Goal: Transaction & Acquisition: Purchase product/service

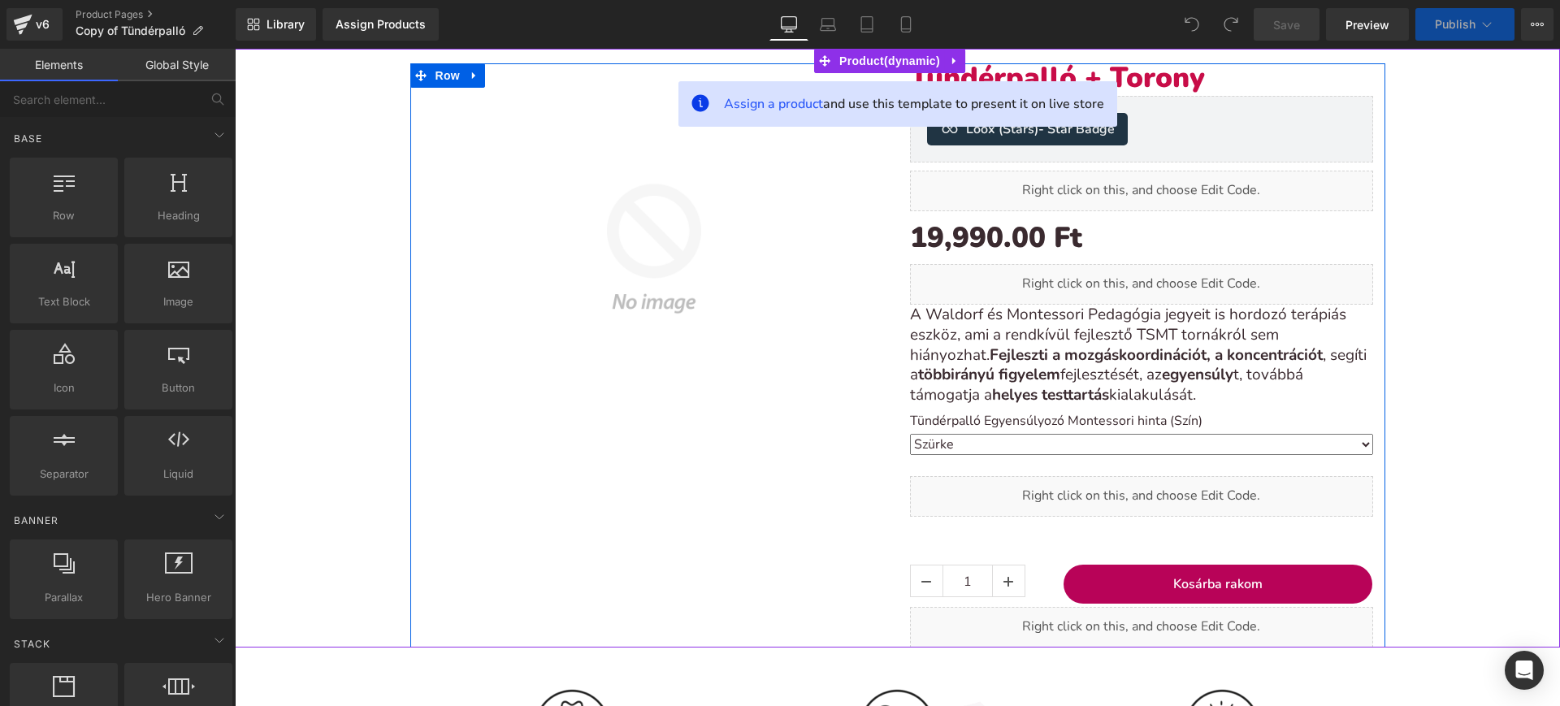
scroll to position [158, 0]
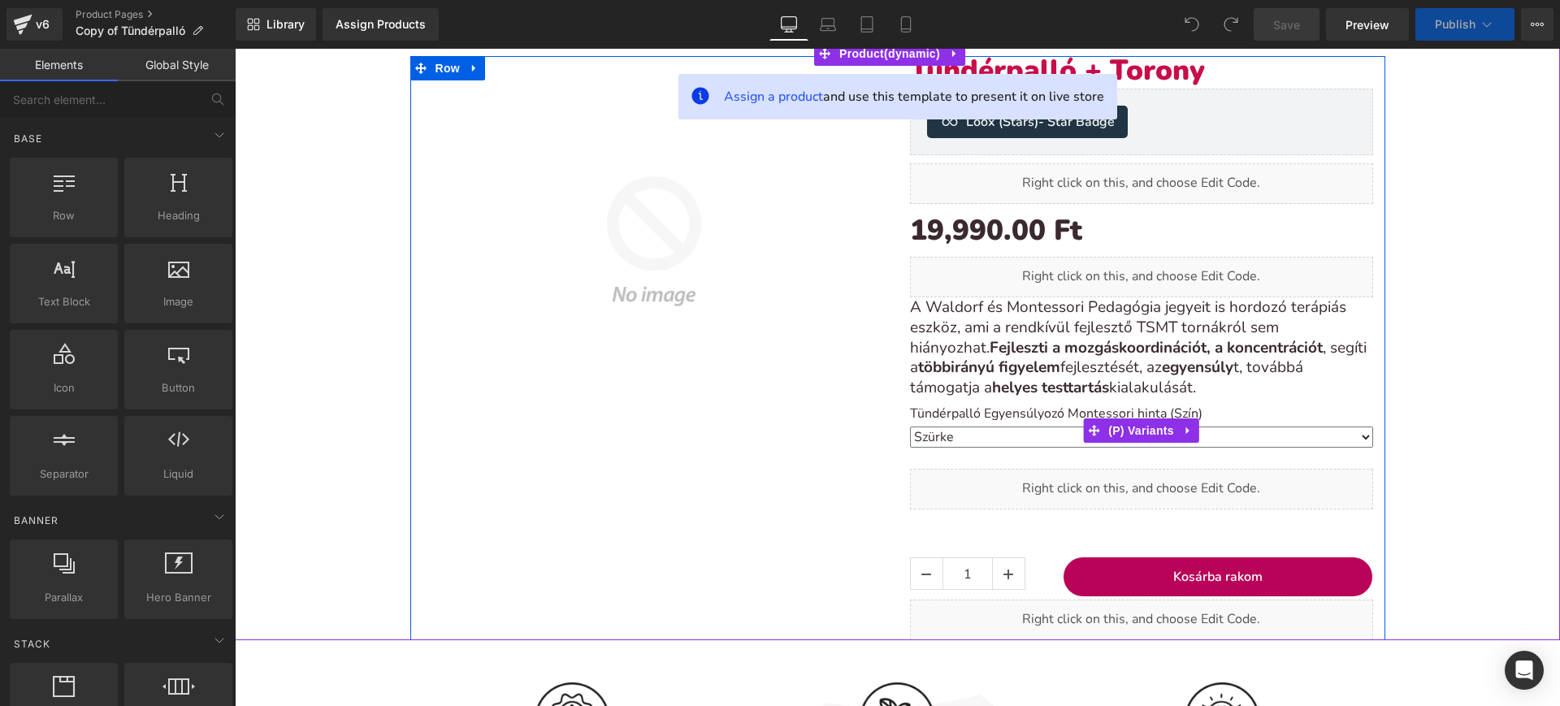
click at [1023, 439] on select "Szürke [GEOGRAPHIC_DATA] [GEOGRAPHIC_DATA] Zöld Rózsaszín [GEOGRAPHIC_DATA] Kék" at bounding box center [1141, 436] width 463 height 21
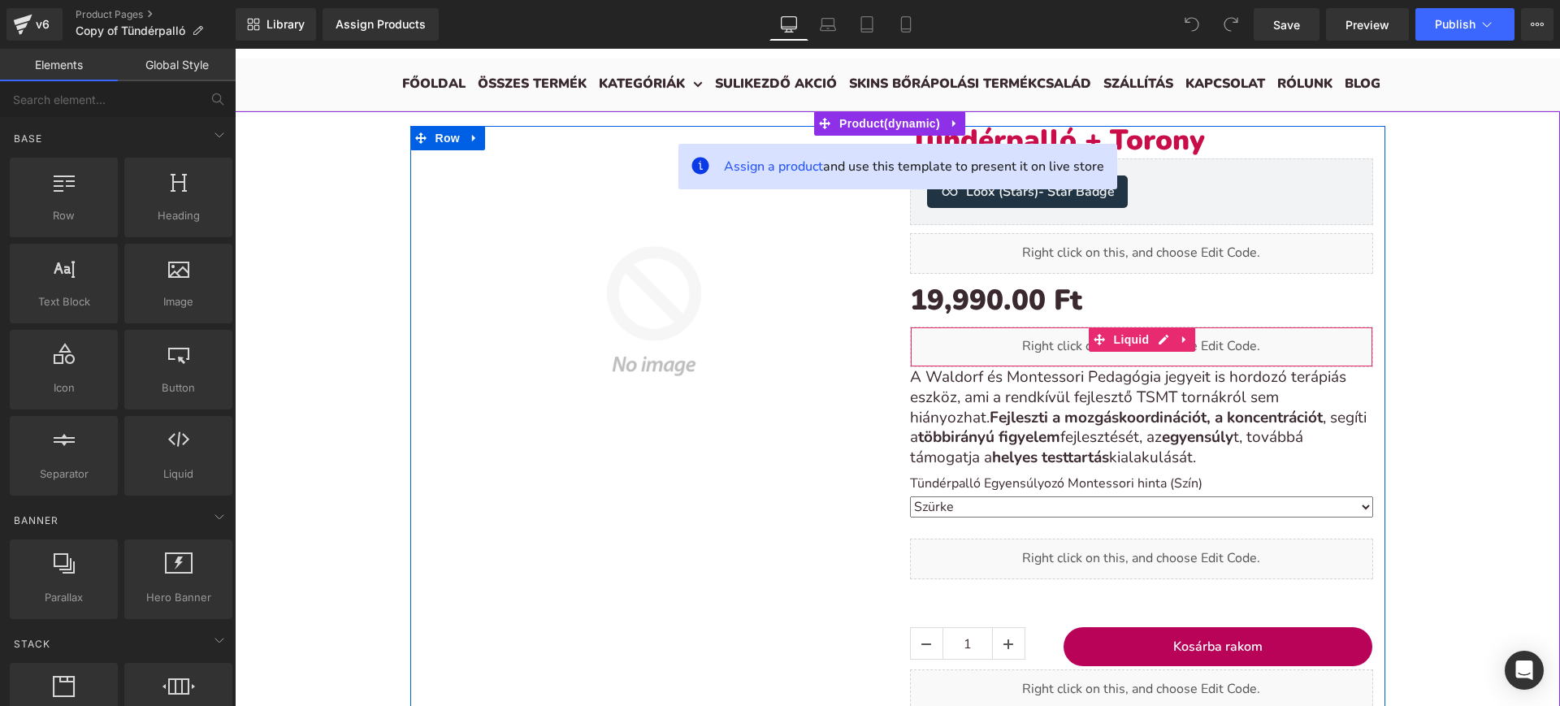
scroll to position [89, 0]
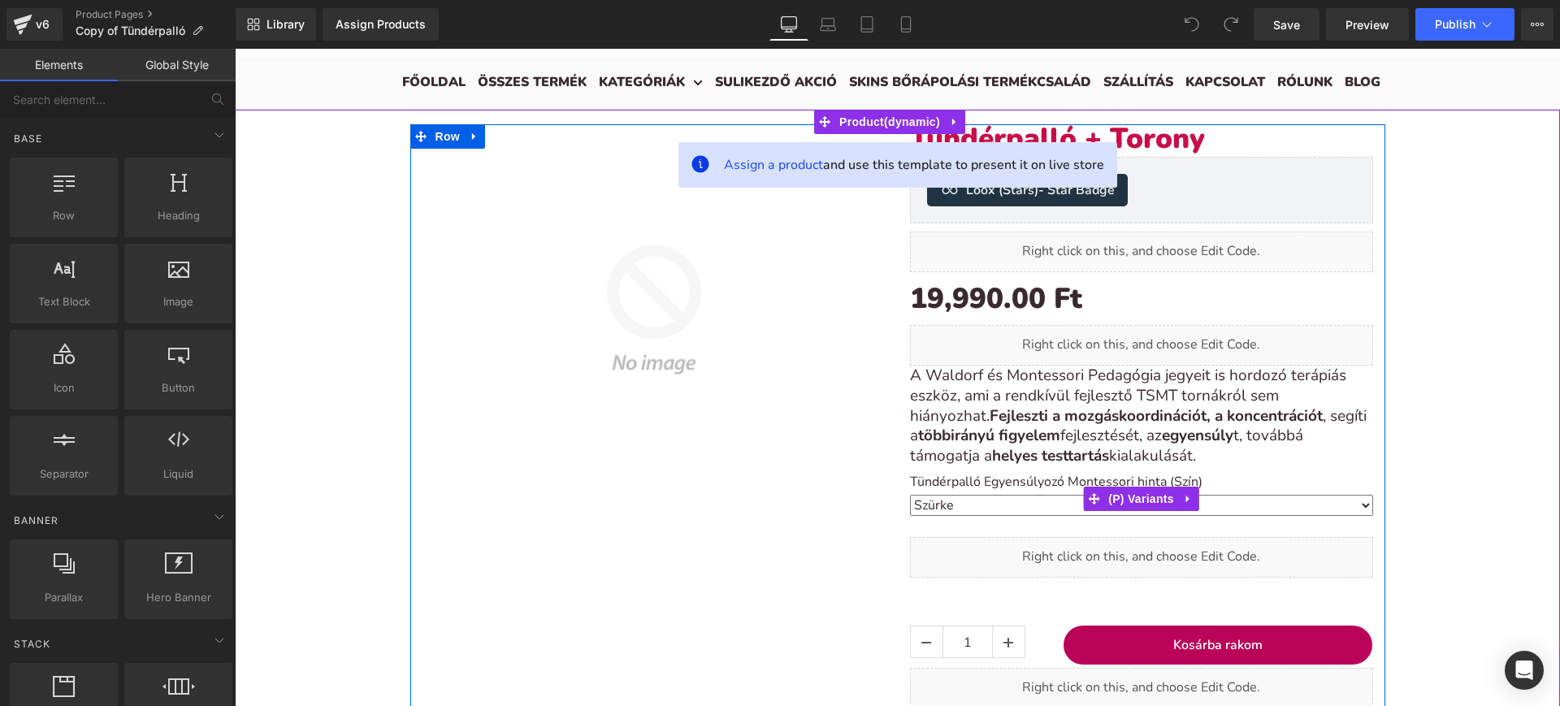
click at [975, 490] on label "Tündérpalló Egyensúlyozó Montessori hinta (Szín)" at bounding box center [1141, 483] width 463 height 19
click at [971, 499] on select "Szürke [GEOGRAPHIC_DATA] [GEOGRAPHIC_DATA] Zöld Rózsaszín [GEOGRAPHIC_DATA] Kék" at bounding box center [1141, 505] width 463 height 21
click at [910, 495] on select "Szürke [GEOGRAPHIC_DATA] [GEOGRAPHIC_DATA] Zöld Rózsaszín [GEOGRAPHIC_DATA] Kék" at bounding box center [1141, 505] width 463 height 21
click at [980, 496] on select "Szürke [GEOGRAPHIC_DATA] [GEOGRAPHIC_DATA] Zöld Rózsaszín [GEOGRAPHIC_DATA] Kék" at bounding box center [1141, 505] width 463 height 21
select select "Szürke"
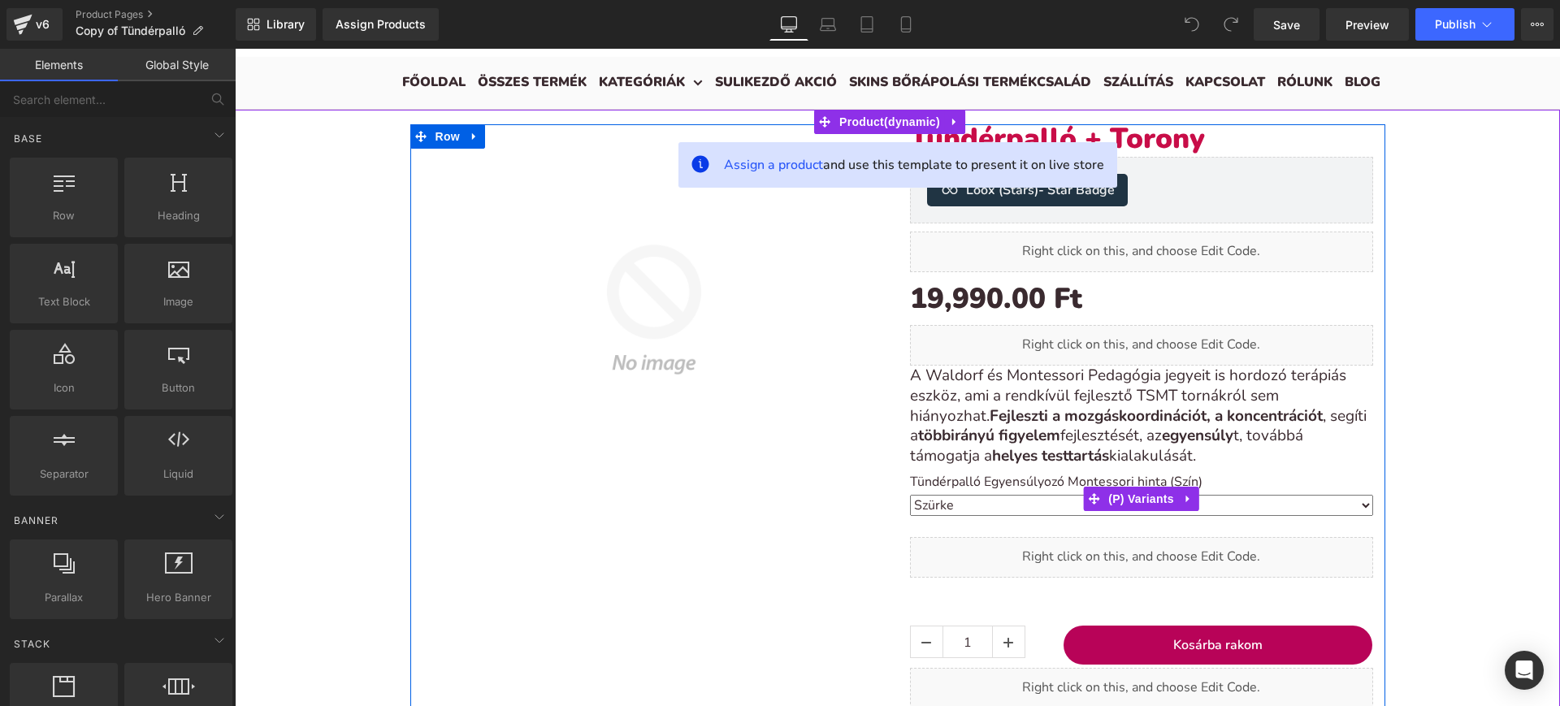
click at [910, 495] on select "Szürke [GEOGRAPHIC_DATA] [GEOGRAPHIC_DATA] Zöld Rózsaszín [GEOGRAPHIC_DATA] Kék" at bounding box center [1141, 505] width 463 height 21
